Goal: Information Seeking & Learning: Learn about a topic

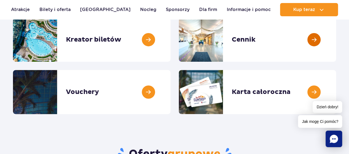
click at [336, 42] on link at bounding box center [336, 40] width 0 height 44
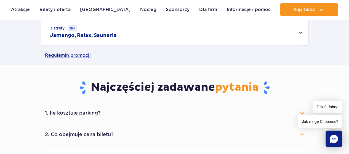
scroll to position [236, 0]
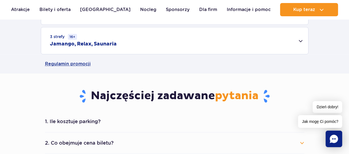
click at [302, 39] on div "3 strefy 16+ Jamango, Relax, Saunaria" at bounding box center [174, 40] width 267 height 27
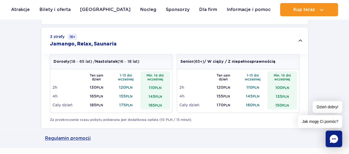
scroll to position [232, 0]
